Goal: Information Seeking & Learning: Find specific fact

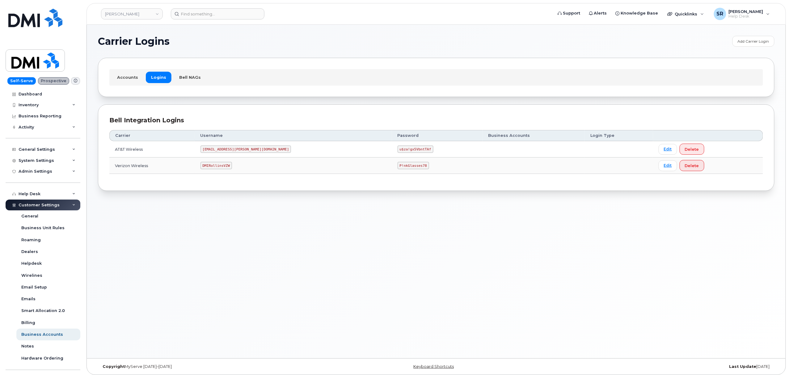
click at [245, 150] on code "[EMAIL_ADDRESS][PERSON_NAME][DOMAIN_NAME]" at bounding box center [246, 149] width 91 height 7
copy code "[EMAIL_ADDRESS][PERSON_NAME][DOMAIN_NAME]"
click at [398, 151] on code "u$za!gx5VbntTAf" at bounding box center [416, 149] width 36 height 7
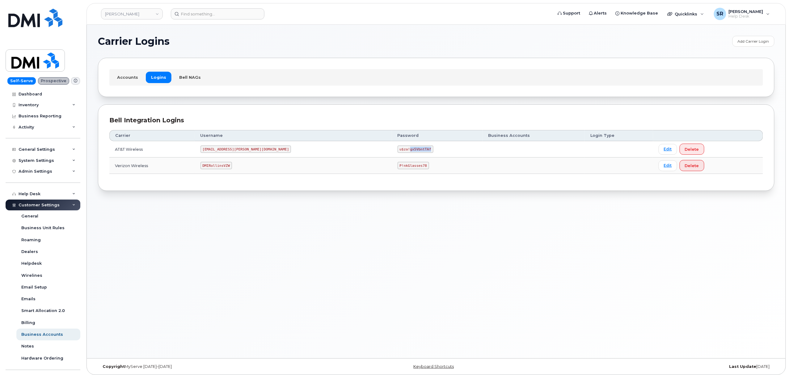
click at [398, 151] on code "u$za!gx5VbntTAf" at bounding box center [416, 149] width 36 height 7
copy code "u$za!gx5VbntTAf"
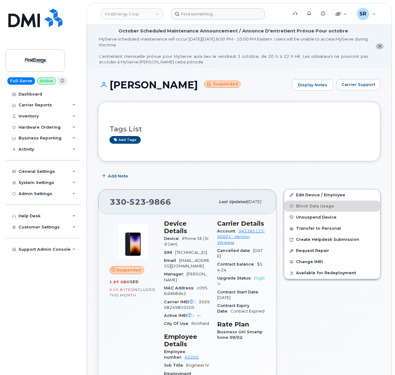
click at [215, 19] on header "FirstEnergy Corp Support Alerts Knowledge Base Quicklinks Suspend / Cancel Devi…" at bounding box center [239, 14] width 305 height 22
click at [215, 18] on input at bounding box center [218, 13] width 94 height 11
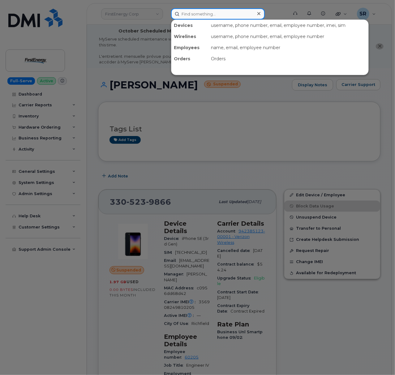
paste input "3068428477"
type input "3068428477"
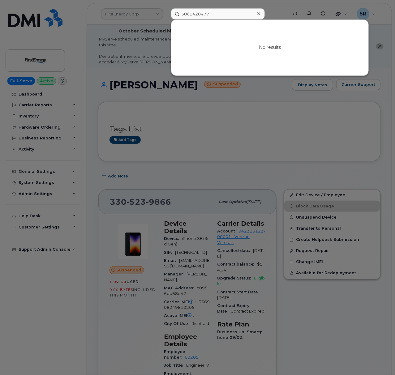
click at [155, 43] on div at bounding box center [197, 187] width 395 height 375
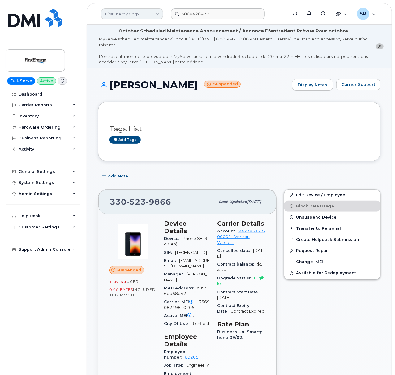
click at [143, 12] on link "FirstEnergy Corp" at bounding box center [132, 13] width 62 height 11
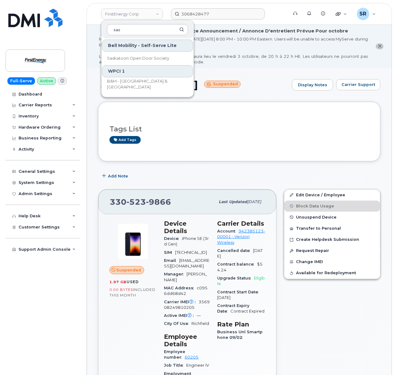
type input "sas"
click at [252, 88] on h1 "KYLE A KRANZ Suspended" at bounding box center [193, 84] width 191 height 11
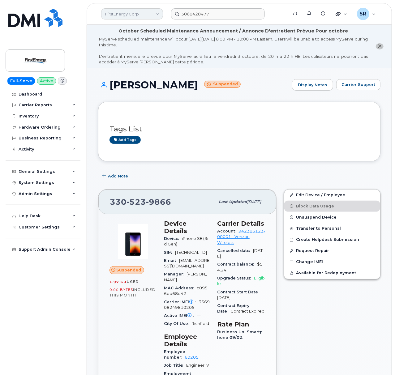
click at [130, 9] on link "FirstEnergy Corp" at bounding box center [132, 13] width 62 height 11
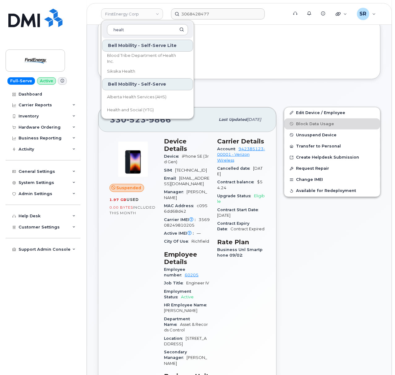
type input "healt"
click at [261, 62] on div "Tags List Add tags" at bounding box center [238, 49] width 259 height 36
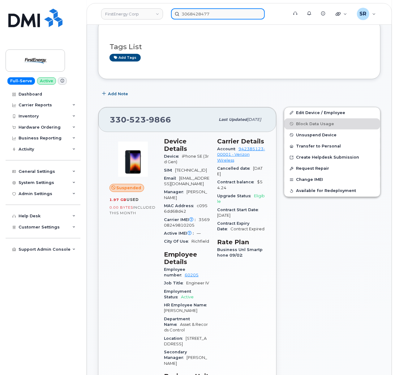
click at [219, 15] on input "3068428477" at bounding box center [218, 13] width 94 height 11
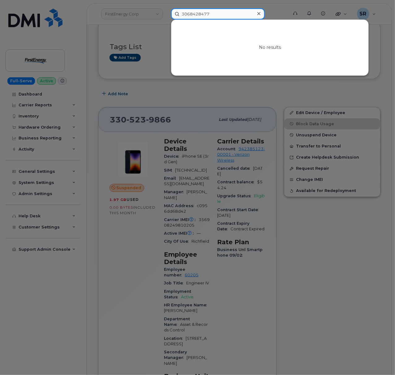
click at [219, 15] on input "3068428477" at bounding box center [218, 13] width 94 height 11
click at [219, 15] on input at bounding box center [218, 13] width 94 height 11
paste input "Colleen Dufort"
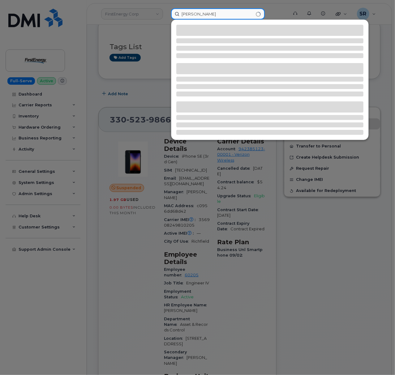
type input "Colleen Dufort"
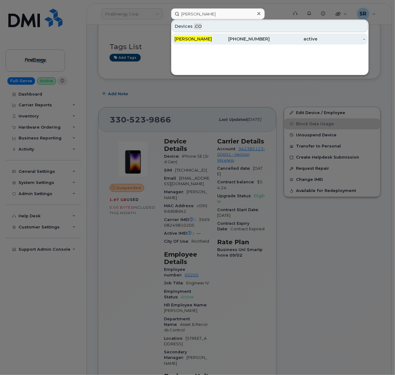
click at [203, 39] on span "Colleen Dufort" at bounding box center [192, 39] width 37 height 6
